Goal: Communication & Community: Answer question/provide support

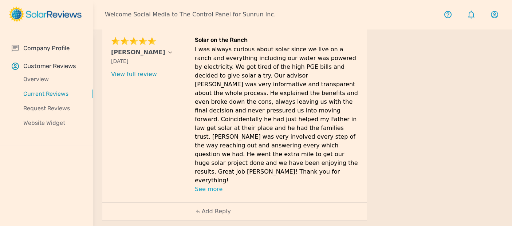
scroll to position [232, 0]
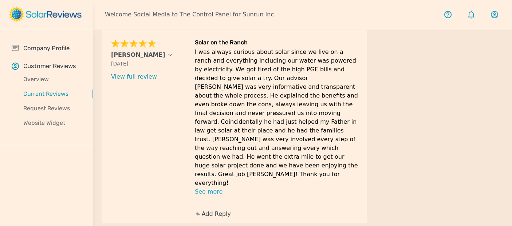
click at [217, 210] on p "Add Reply" at bounding box center [216, 214] width 29 height 9
paste textarea "Thank you for providing your feedback, [PERSON_NAME]! We’re delighted to hear t…"
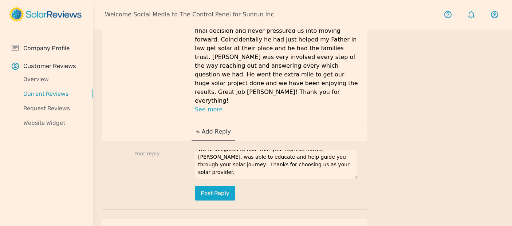
scroll to position [315, 0]
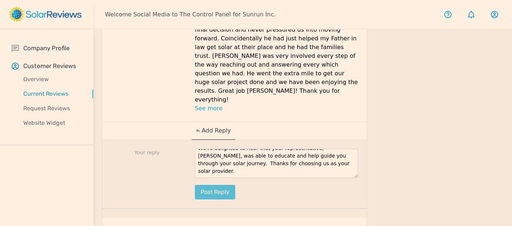
type textarea "Thank you for providing your feedback, [PERSON_NAME]! We’re delighted to hear t…"
click at [220, 185] on button "Post reply" at bounding box center [215, 192] width 40 height 15
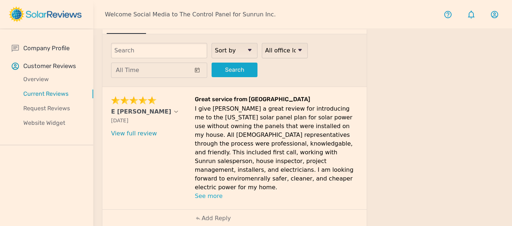
scroll to position [28, 0]
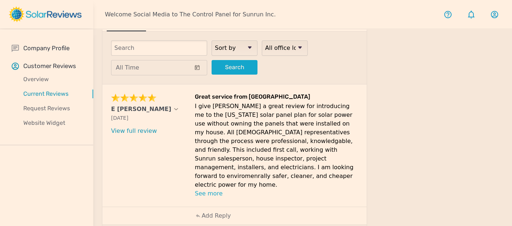
click at [302, 178] on p "I give [PERSON_NAME] a great review for introducing me to the [US_STATE] solar …" at bounding box center [276, 145] width 163 height 87
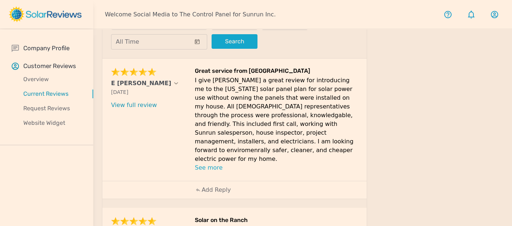
scroll to position [55, 0]
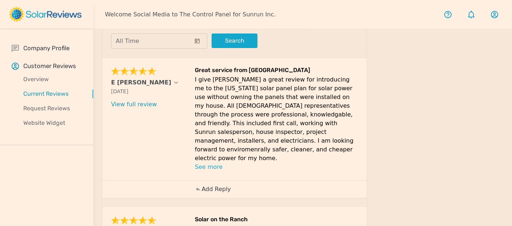
click at [215, 185] on p "Add Reply" at bounding box center [216, 189] width 29 height 9
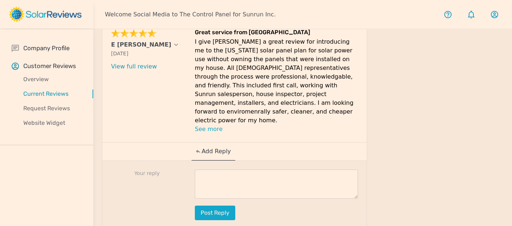
scroll to position [93, 0]
click at [233, 170] on textarea at bounding box center [276, 184] width 163 height 29
paste textarea "Thanks for your review, [Customer Name]! We're so happy to hear that you had a …"
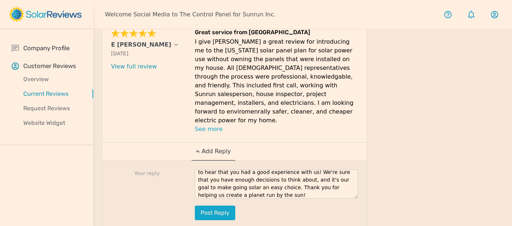
scroll to position [0, 0]
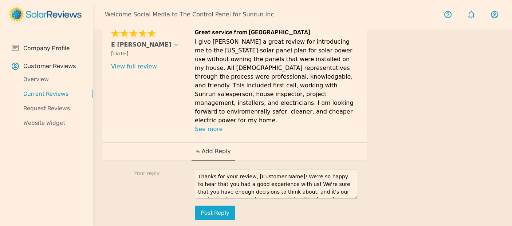
click at [291, 170] on textarea "Thanks for your review, [Customer Name]! We're so happy to hear that you had a …" at bounding box center [276, 184] width 163 height 29
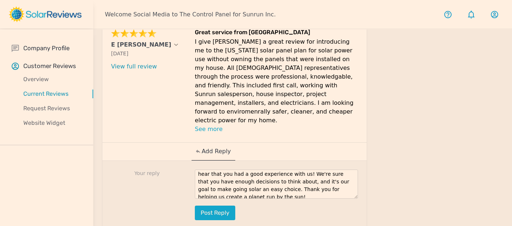
scroll to position [15, 0]
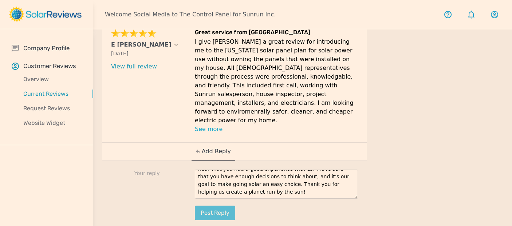
type textarea "Thanks for your review, [PERSON_NAME]! We're so happy to hear that you had a go…"
click at [221, 206] on button "Post reply" at bounding box center [215, 213] width 40 height 15
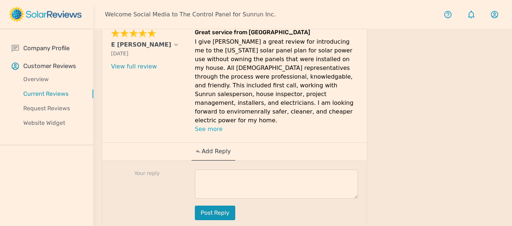
scroll to position [0, 0]
